Goal: Information Seeking & Learning: Learn about a topic

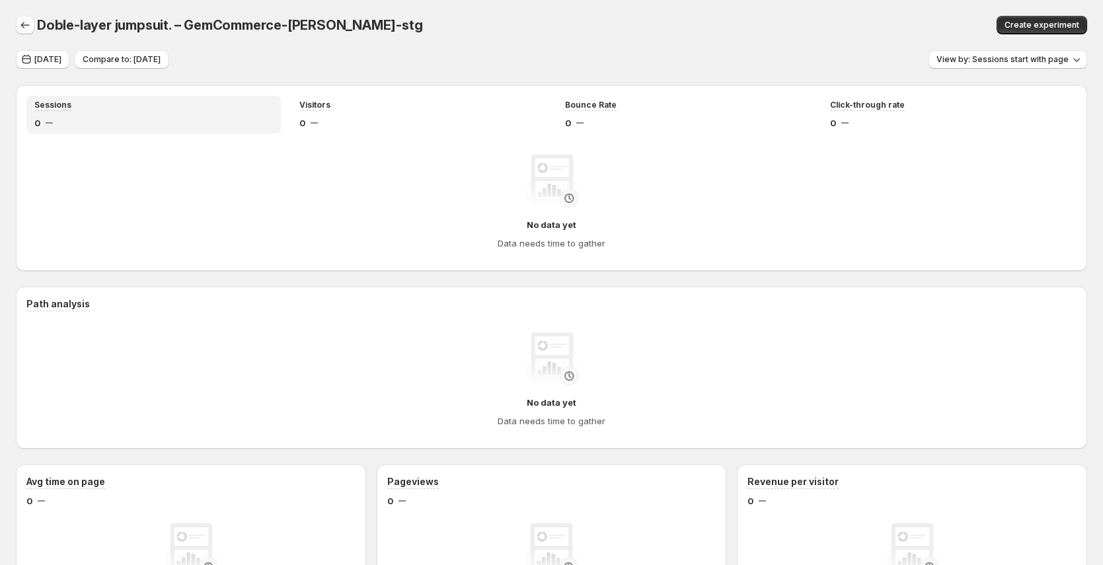
click at [28, 20] on icon "button" at bounding box center [24, 24] width 13 height 13
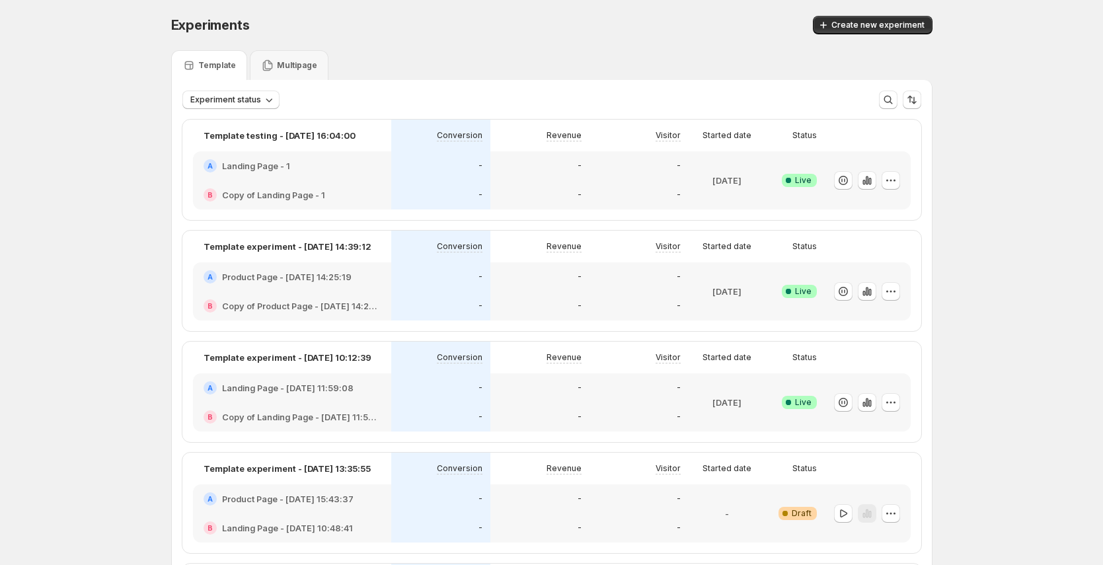
drag, startPoint x: 275, startPoint y: 18, endPoint x: 228, endPoint y: 13, distance: 47.3
click at [239, 15] on div "Experiments. This page is ready Experiments Create new experiment" at bounding box center [551, 25] width 761 height 50
click at [203, 17] on span "Experiments" at bounding box center [210, 25] width 79 height 16
copy span "Experiments"
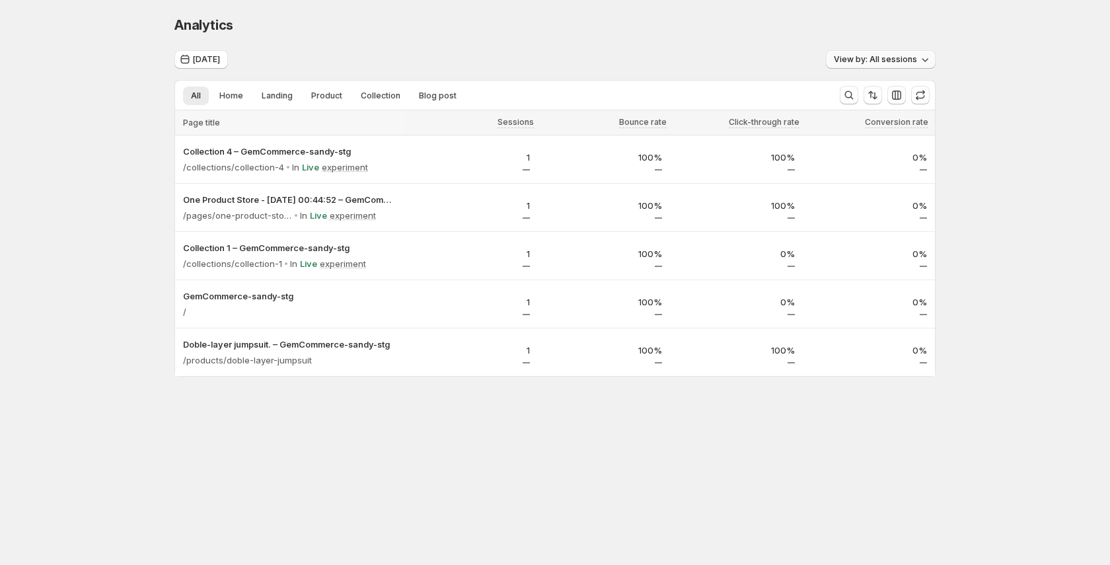
click at [882, 66] on button "View by: All sessions" at bounding box center [881, 59] width 110 height 18
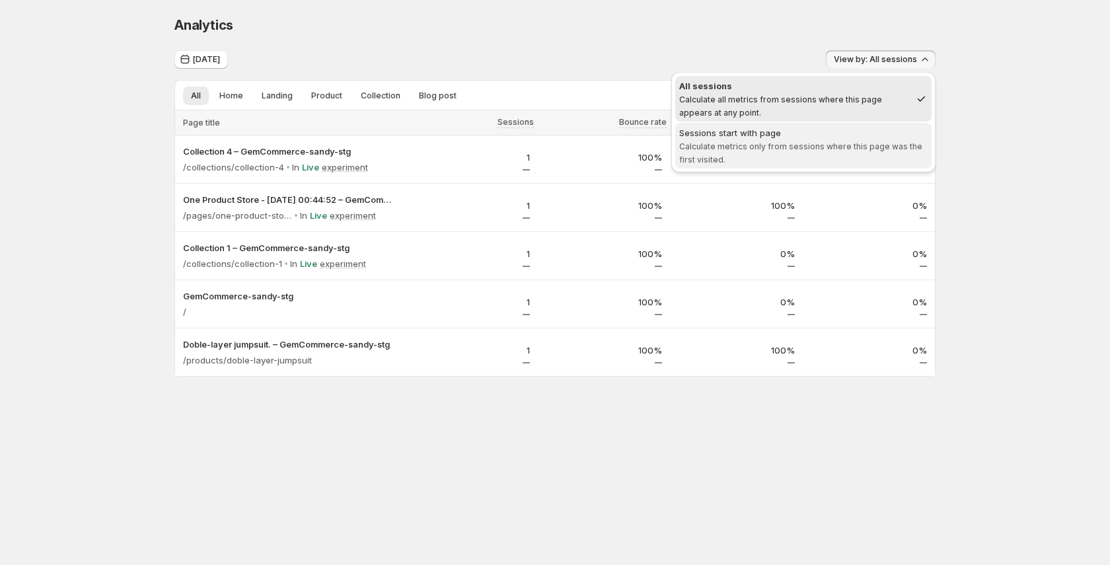
click at [821, 146] on span "Calculate metrics only from sessions where this page was the first visited." at bounding box center [800, 152] width 243 height 23
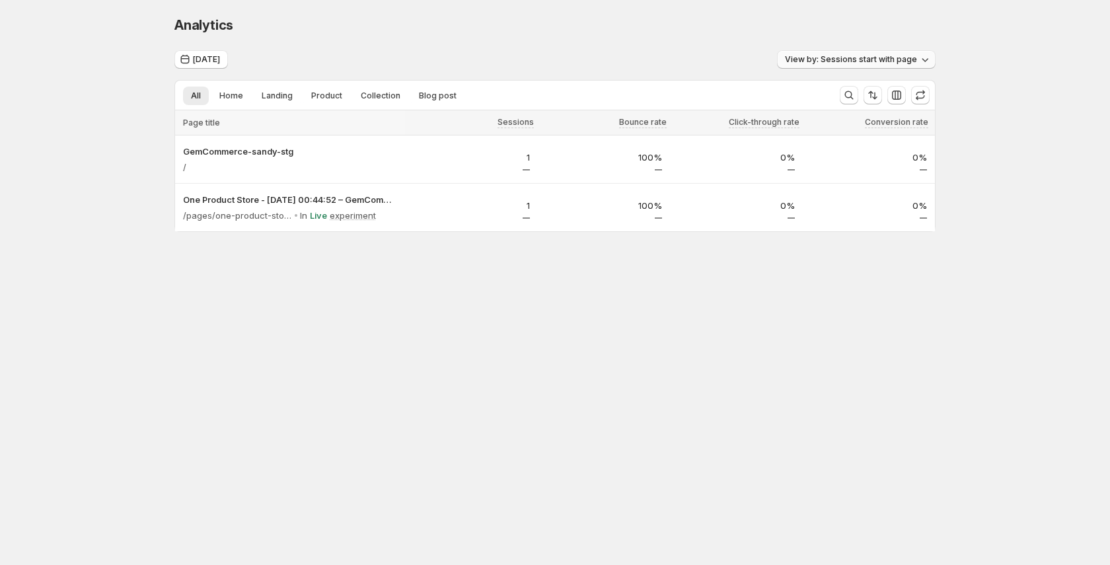
click at [881, 67] on button "View by: Sessions start with page" at bounding box center [856, 59] width 159 height 18
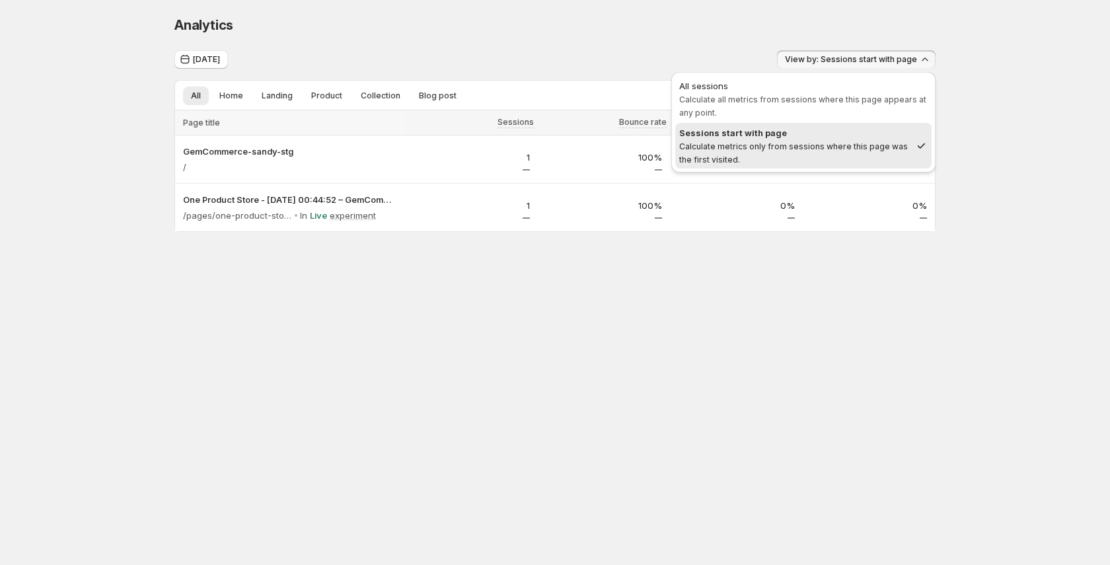
click at [859, 125] on button "Sessions start with page Calculate metrics only from sessions where this page w…" at bounding box center [803, 146] width 256 height 46
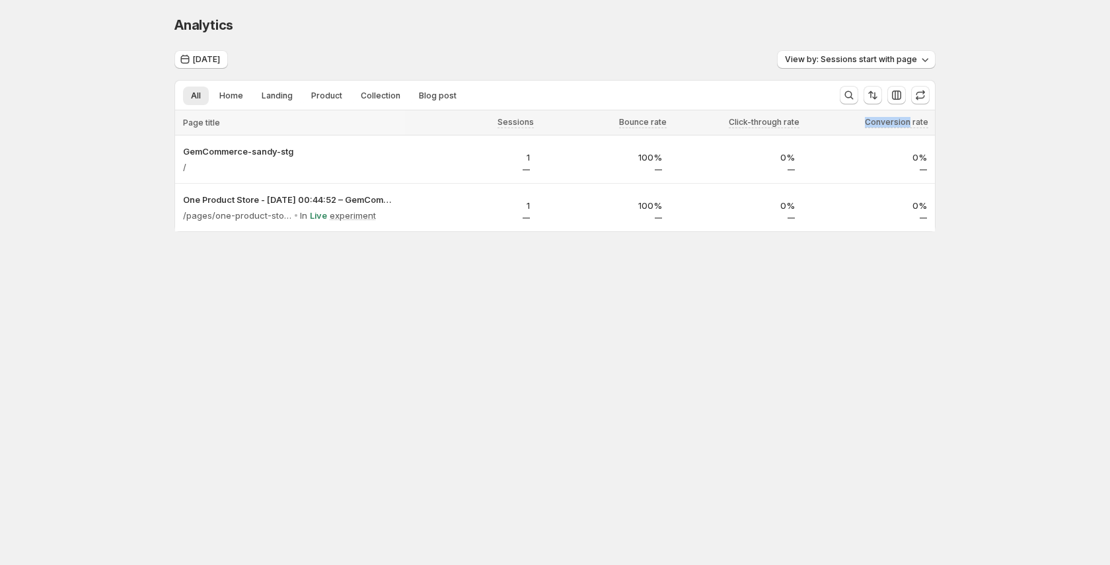
click at [859, 125] on div "Conversion rate" at bounding box center [869, 122] width 133 height 24
click at [898, 59] on span "View by: Sessions start with page" at bounding box center [851, 59] width 132 height 11
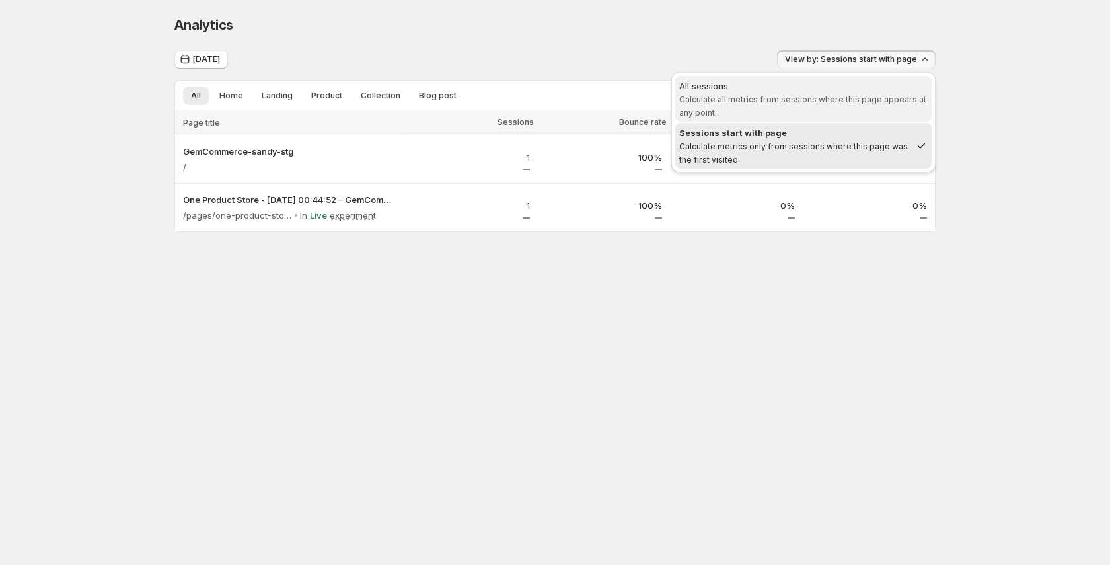
click at [874, 108] on span "All sessions Calculate all metrics from sessions where this page appears at any…" at bounding box center [803, 99] width 248 height 40
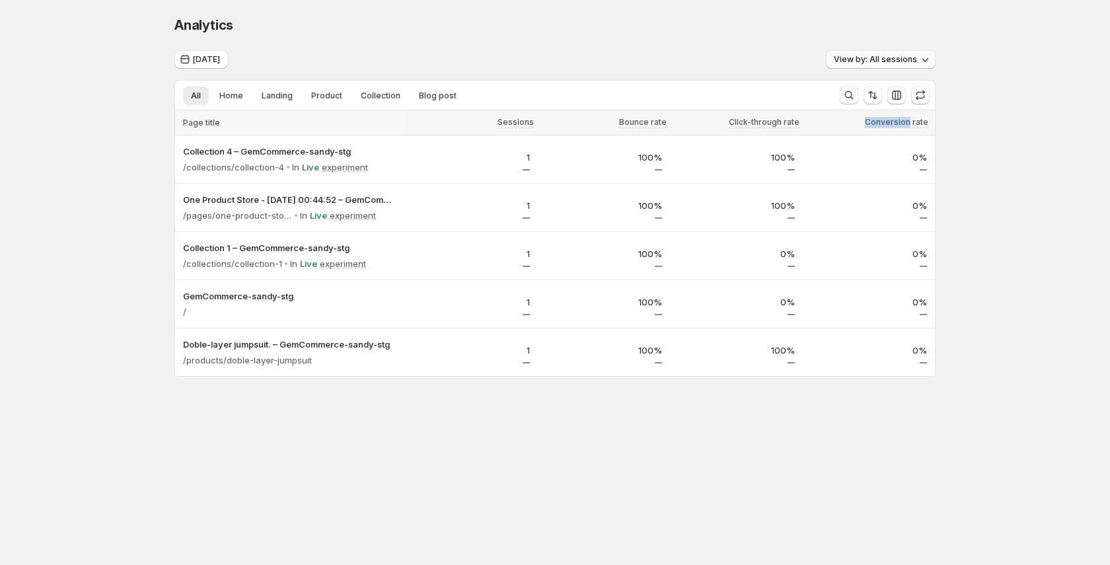
click at [899, 56] on span "View by: All sessions" at bounding box center [875, 59] width 83 height 11
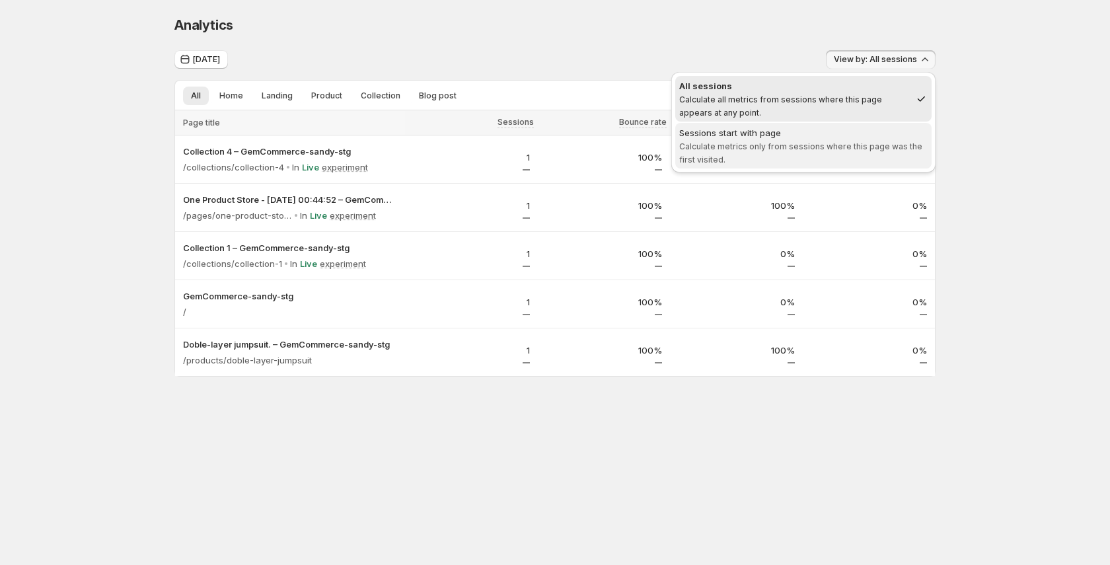
click at [851, 135] on div "Sessions start with page" at bounding box center [803, 132] width 248 height 13
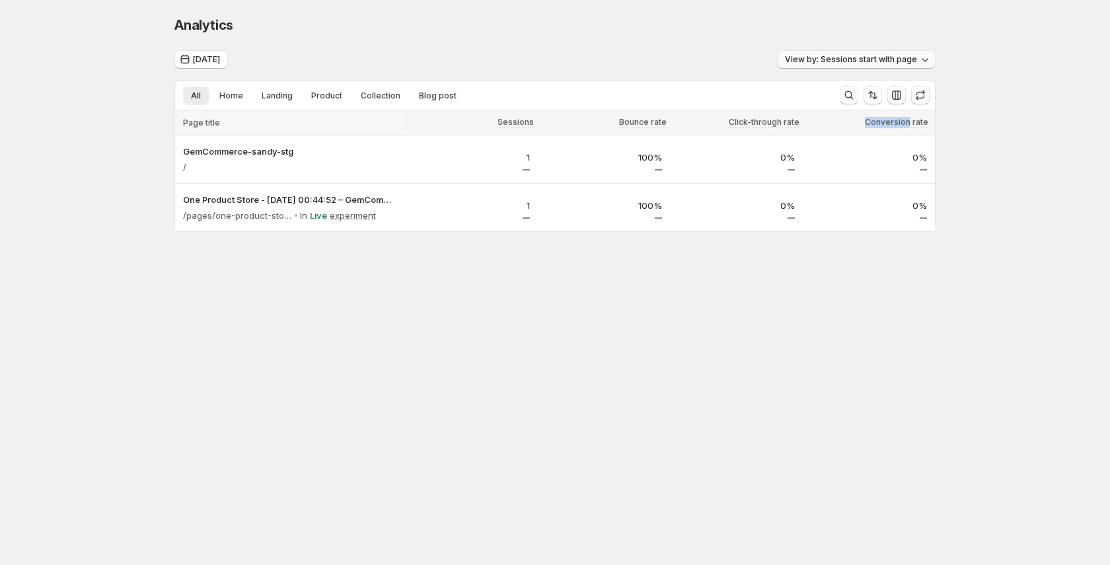
click at [871, 57] on span "View by: Sessions start with page" at bounding box center [851, 59] width 132 height 11
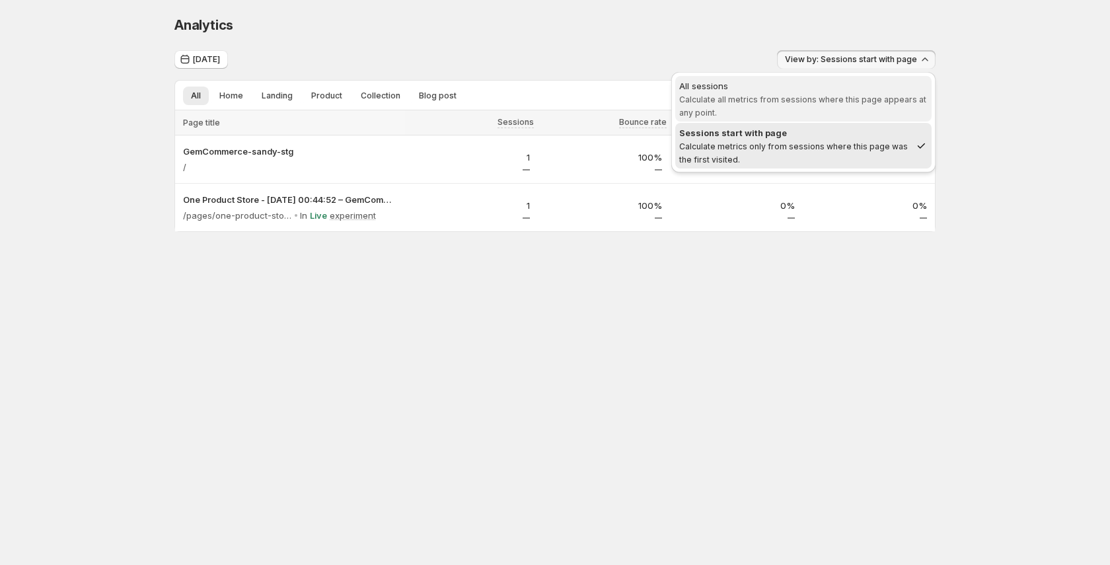
click at [853, 102] on span "Calculate all metrics from sessions where this page appears at any point." at bounding box center [802, 105] width 247 height 23
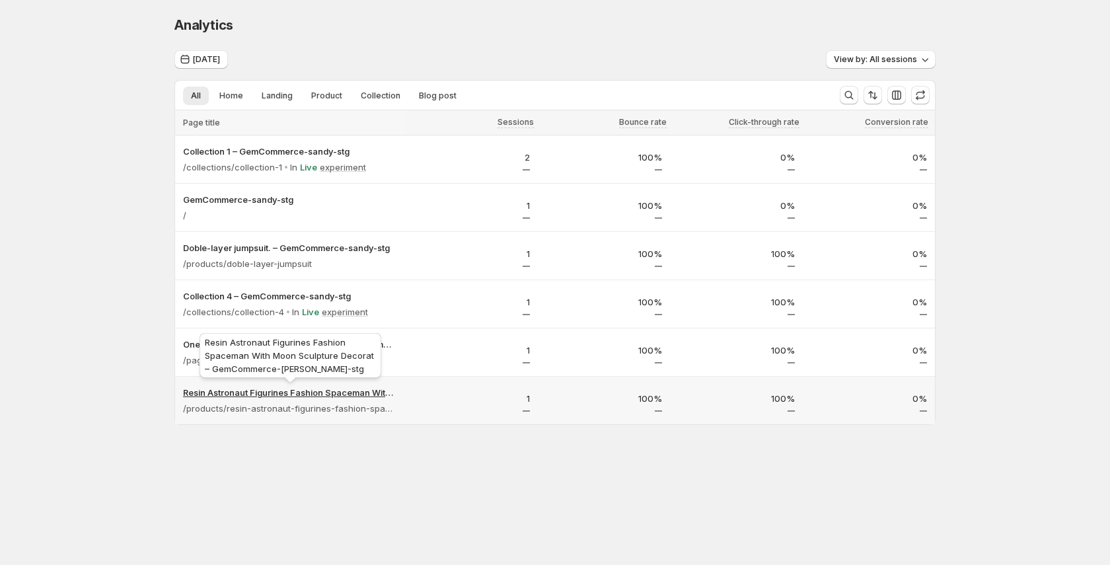
click at [360, 390] on p "Resin Astronaut Figurines Fashion Spaceman With Moon Sculpture Decorat – GemCom…" at bounding box center [290, 392] width 214 height 13
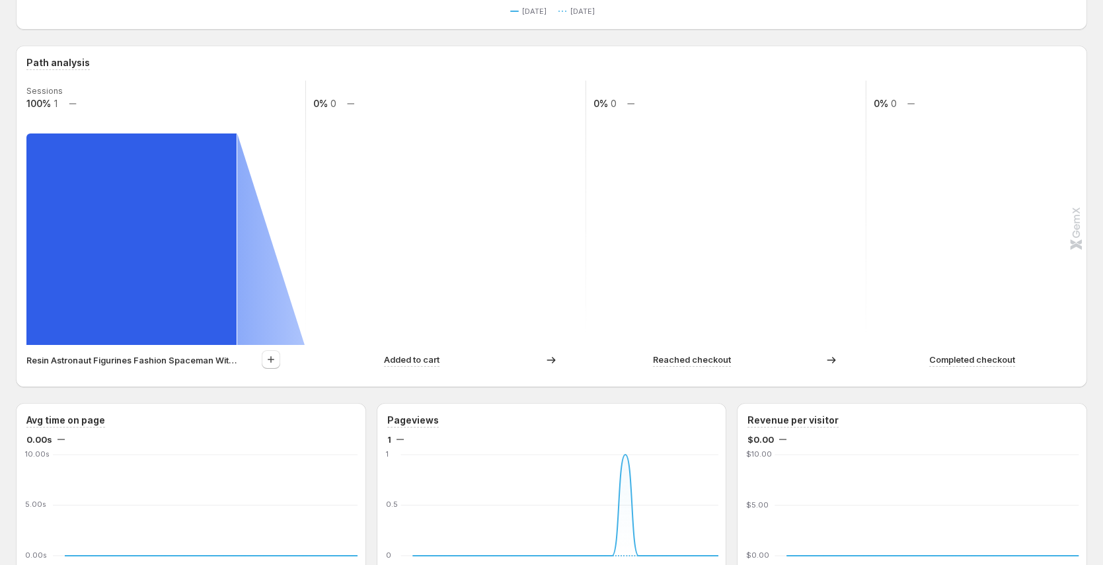
scroll to position [267, 0]
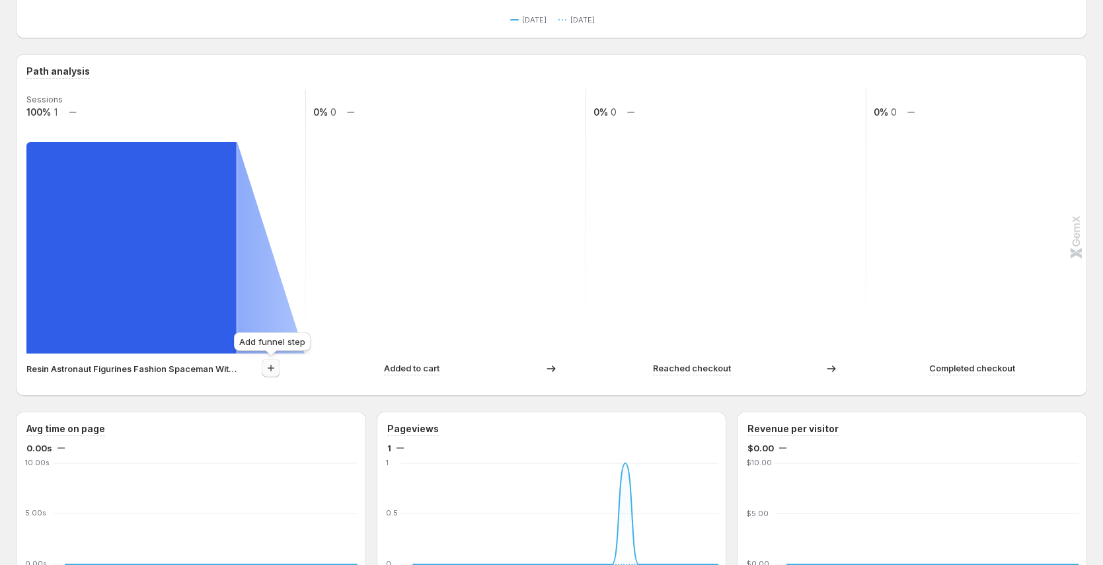
click at [266, 369] on icon "button" at bounding box center [270, 367] width 13 height 13
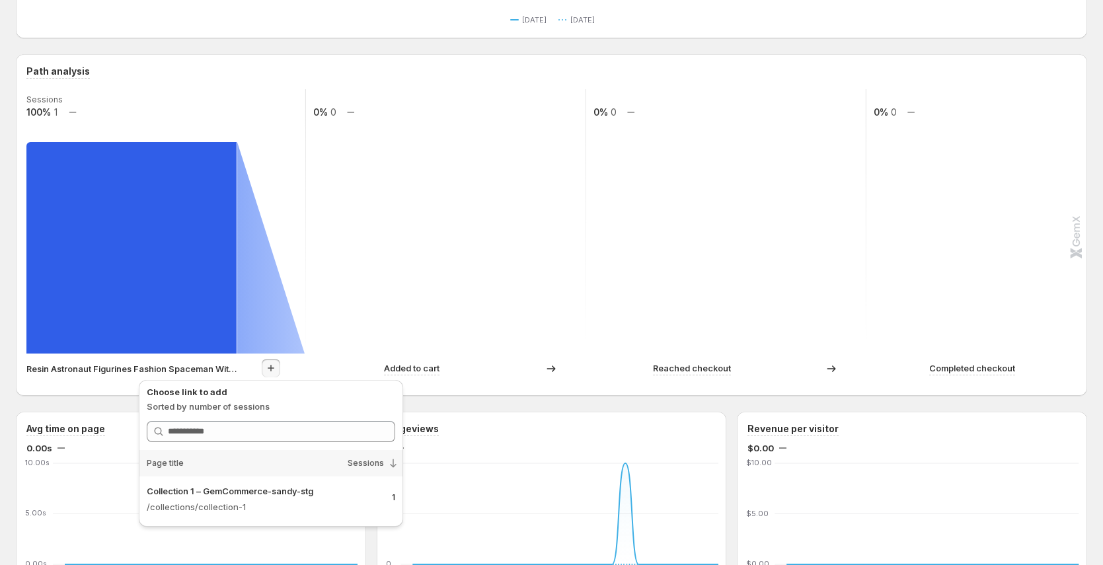
click at [335, 309] on rect at bounding box center [445, 221] width 281 height 264
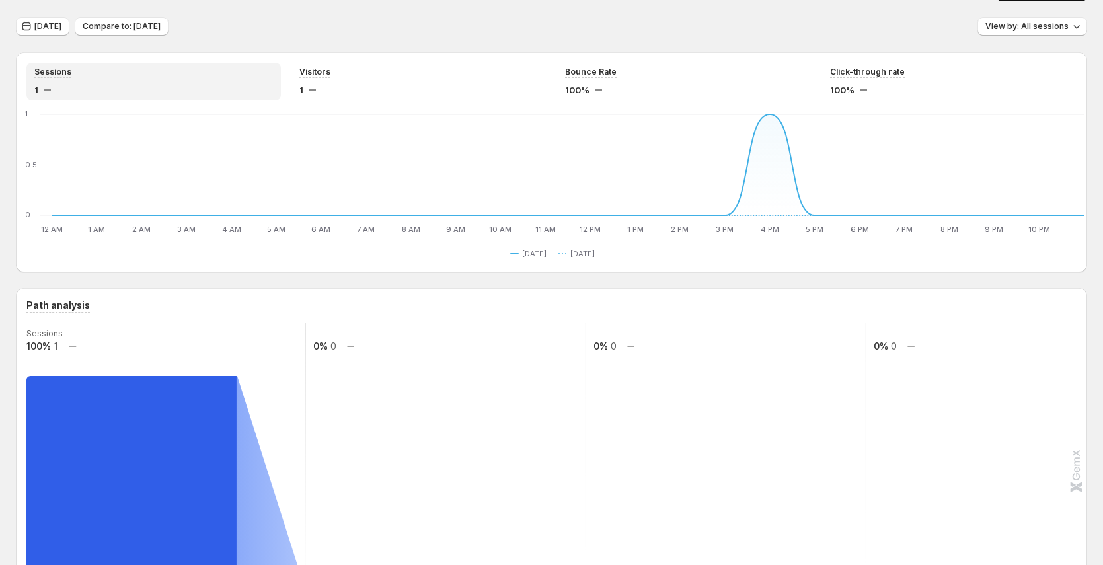
scroll to position [0, 0]
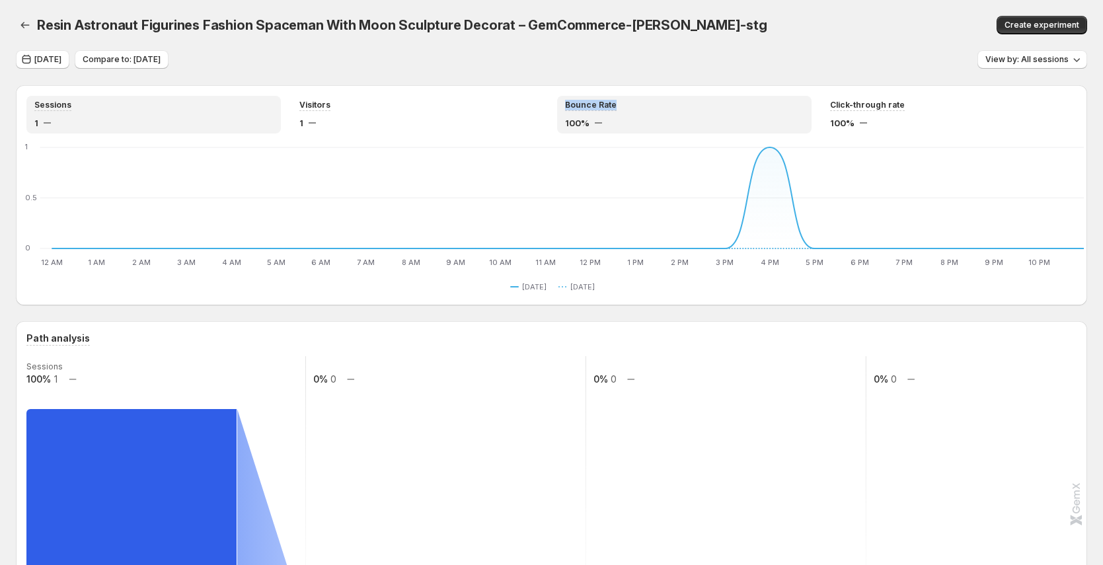
drag, startPoint x: 640, startPoint y: 100, endPoint x: 564, endPoint y: 98, distance: 76.7
click at [564, 98] on div "Bounce Rate 100%" at bounding box center [684, 115] width 254 height 38
copy span "Bounce Rate"
click at [702, 118] on div "100%" at bounding box center [684, 122] width 238 height 13
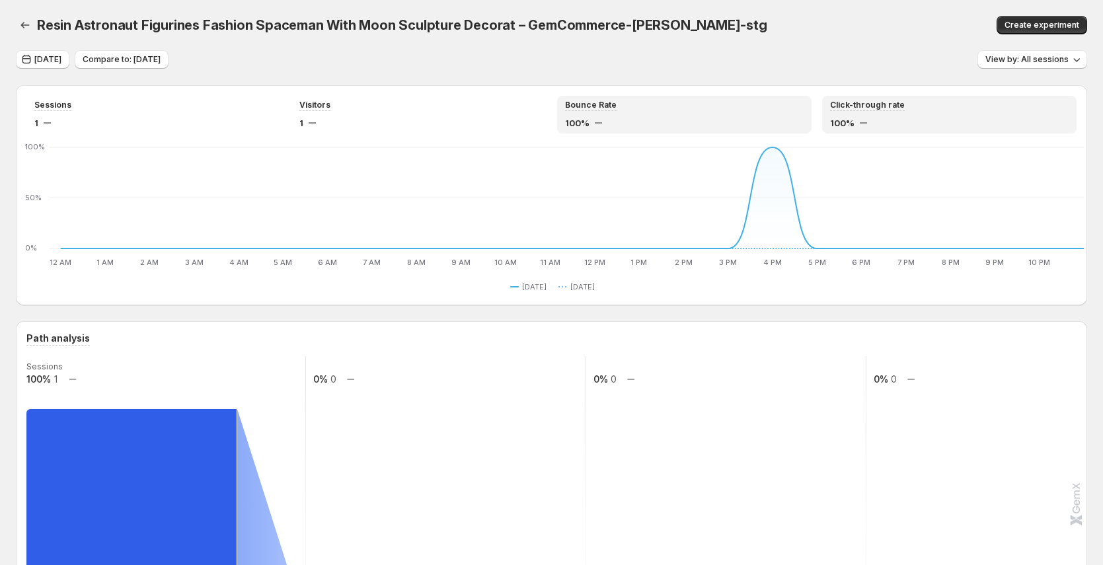
click at [877, 111] on div "Click-through rate 100%" at bounding box center [949, 115] width 238 height 30
click at [692, 111] on div "Bounce Rate 100%" at bounding box center [684, 115] width 238 height 30
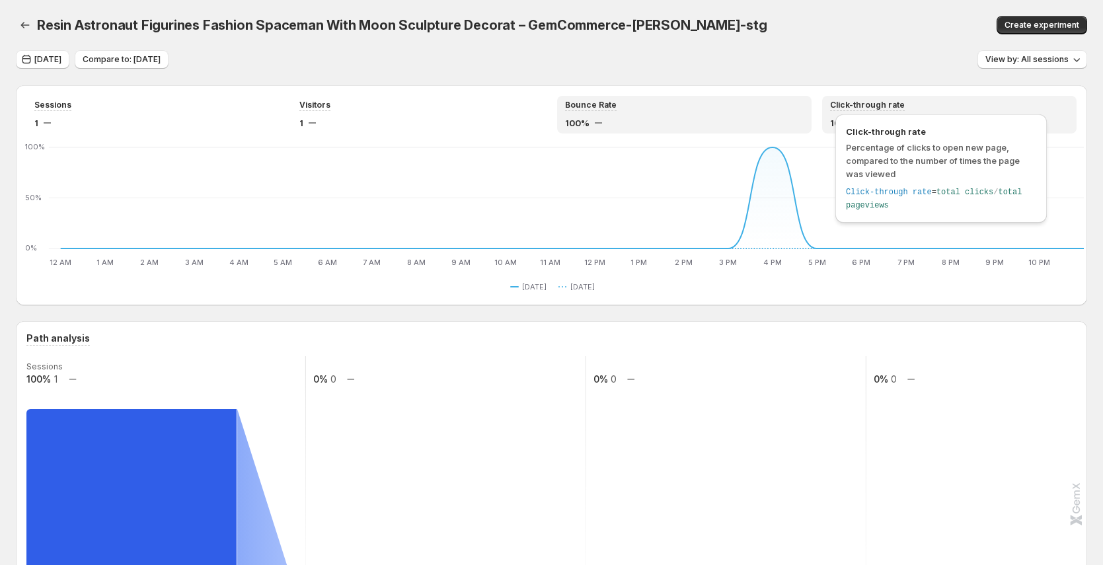
click at [859, 104] on span "Click-through rate" at bounding box center [867, 105] width 75 height 11
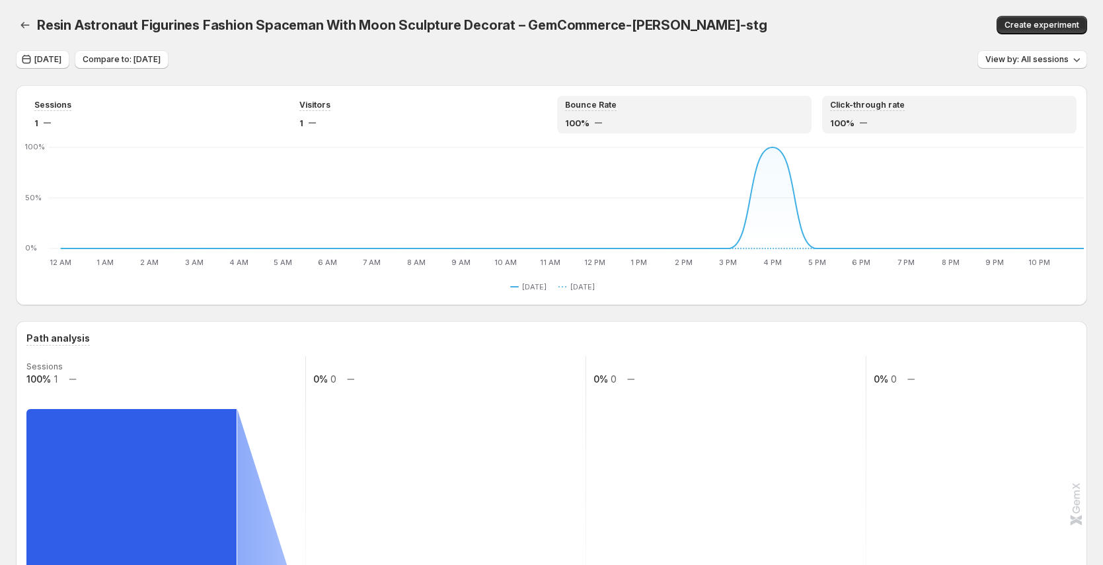
click at [733, 109] on div "Bounce Rate" at bounding box center [684, 105] width 238 height 11
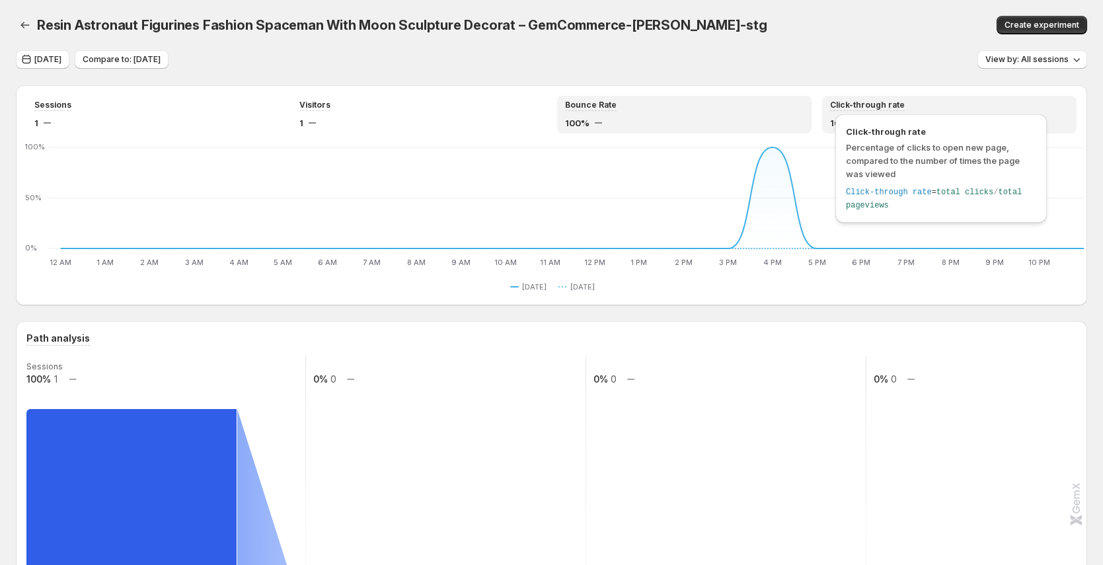
click at [869, 106] on span "Click-through rate" at bounding box center [867, 105] width 75 height 11
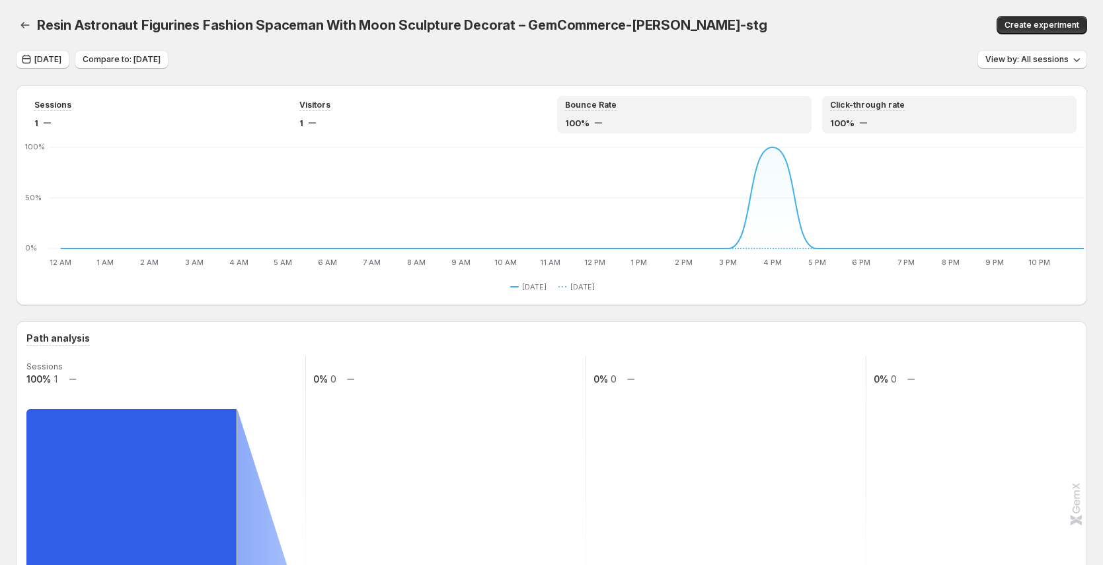
click at [756, 113] on div "Bounce Rate 100%" at bounding box center [684, 115] width 238 height 30
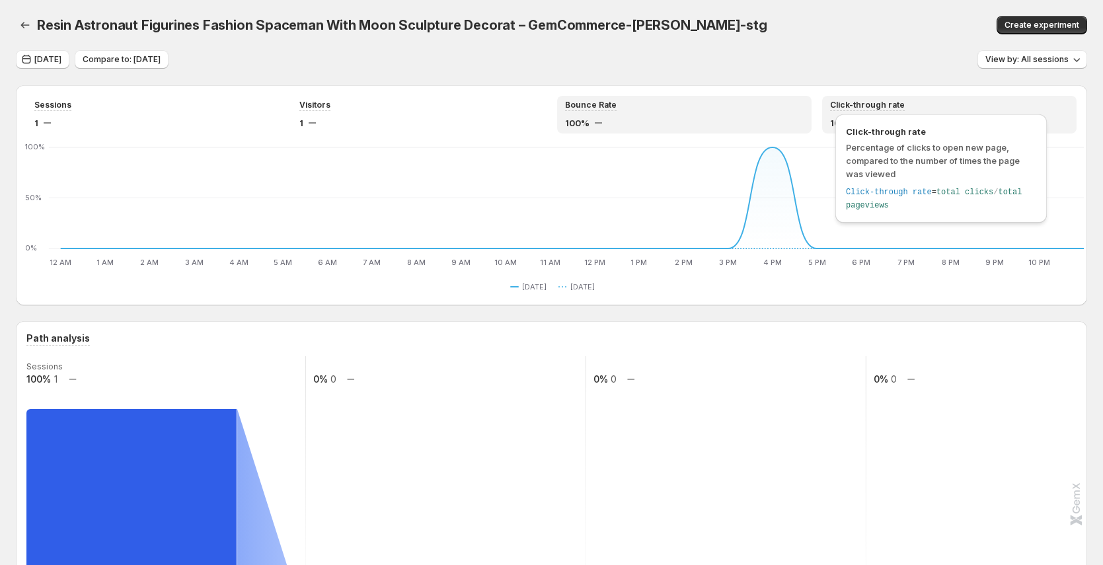
click at [884, 106] on span "Click-through rate" at bounding box center [867, 105] width 75 height 11
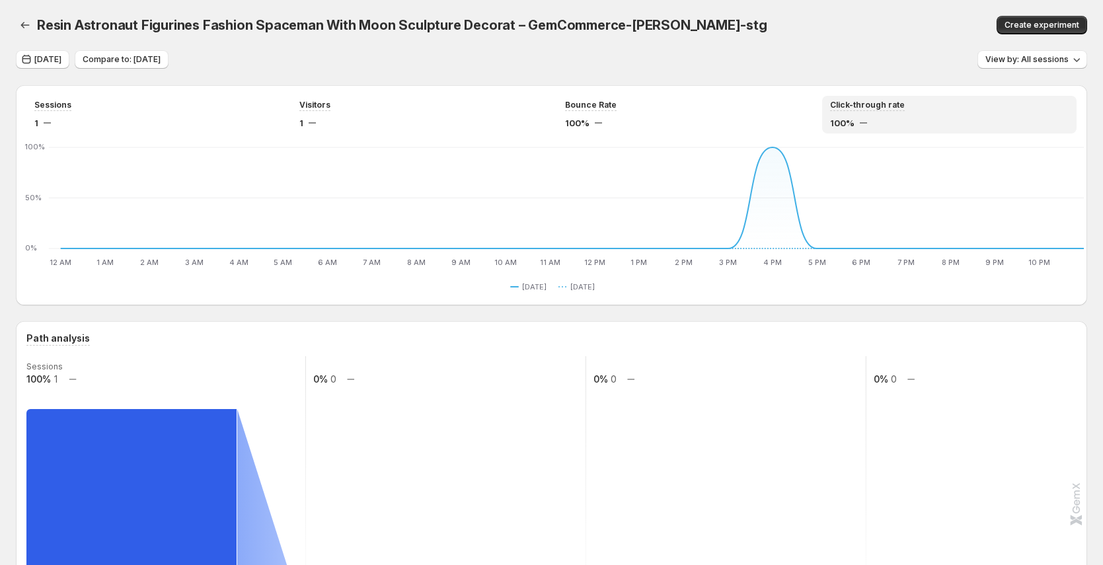
click at [875, 59] on div "Today Compare to: Sep 28, 2025 View by: All sessions" at bounding box center [551, 59] width 1071 height 19
click at [740, 116] on div "100%" at bounding box center [684, 122] width 238 height 13
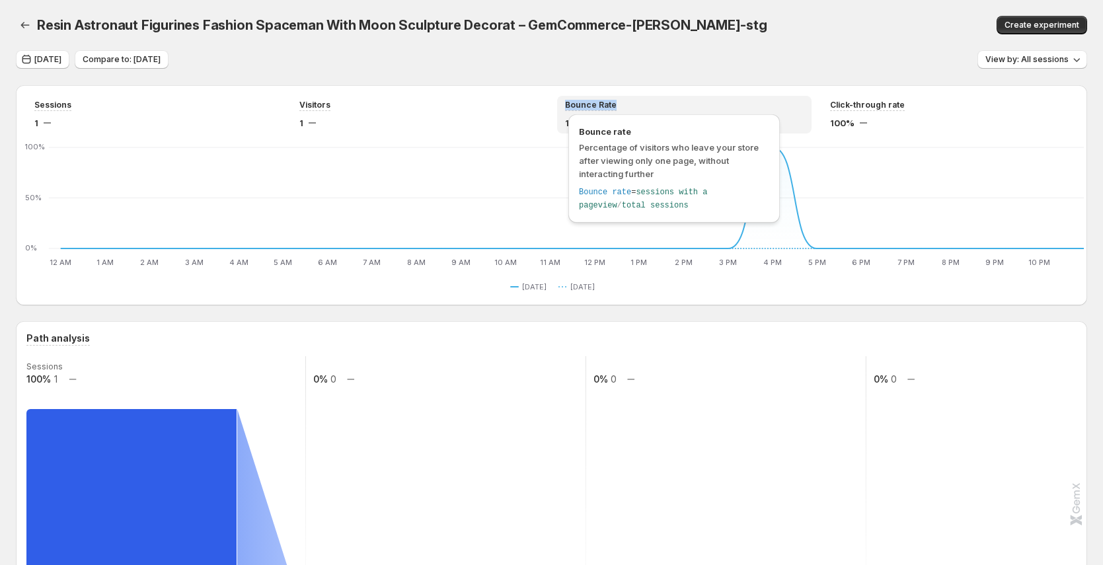
drag, startPoint x: 565, startPoint y: 104, endPoint x: 626, endPoint y: 106, distance: 60.8
click at [626, 106] on div "Bounce Rate 100%" at bounding box center [684, 115] width 254 height 38
copy span "Bounce Rate"
drag, startPoint x: 581, startPoint y: 191, endPoint x: 661, endPoint y: 205, distance: 81.8
click at [661, 205] on div "Bounce rate = sessions with a pageview / total sessions" at bounding box center [674, 199] width 190 height 26
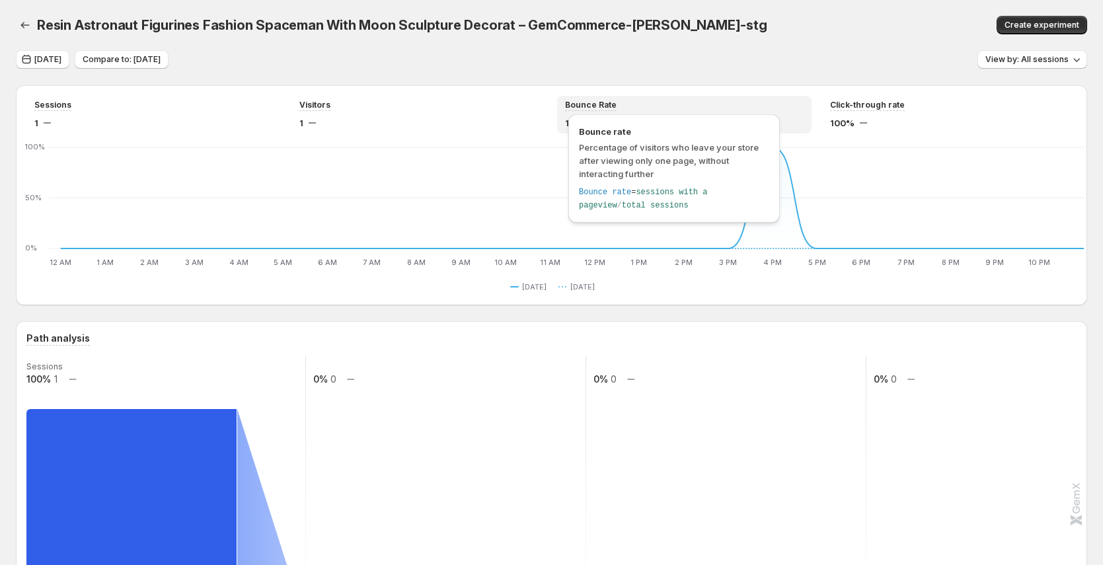
click at [646, 204] on span "total sessions" at bounding box center [655, 205] width 67 height 9
copy div "Bounce rate = sessions with a pageview / total sessions"
